Goal: Book appointment/travel/reservation

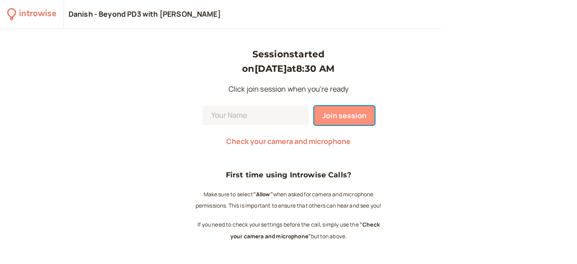
click at [338, 116] on span "Join session" at bounding box center [344, 115] width 44 height 10
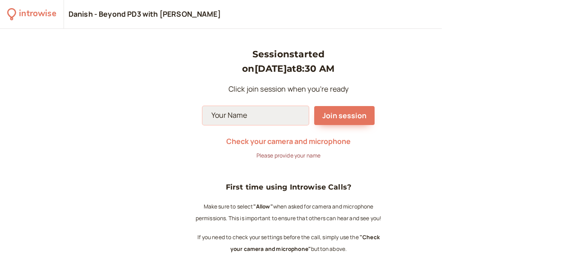
click at [220, 117] on input at bounding box center [255, 115] width 106 height 19
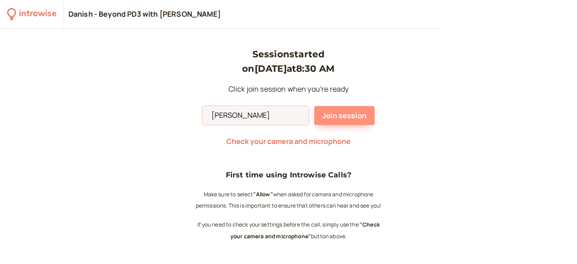
type input "Olga"
click at [344, 114] on span "Join session" at bounding box center [344, 115] width 44 height 10
